Goal: Task Accomplishment & Management: Use online tool/utility

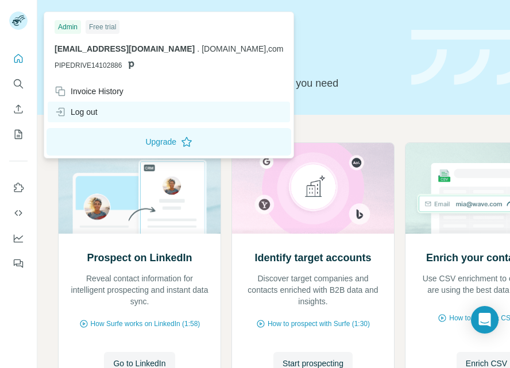
click at [133, 110] on div "Log out" at bounding box center [169, 112] width 242 height 21
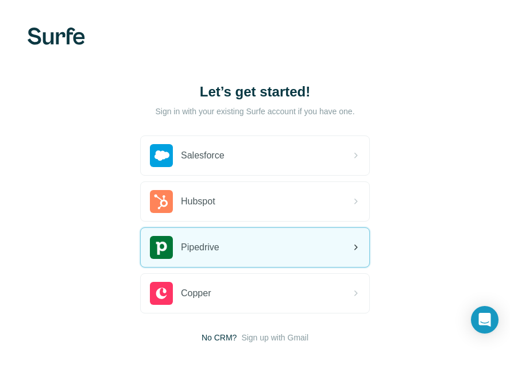
click at [269, 238] on div "Pipedrive" at bounding box center [255, 247] width 228 height 39
